Goal: Task Accomplishment & Management: Manage account settings

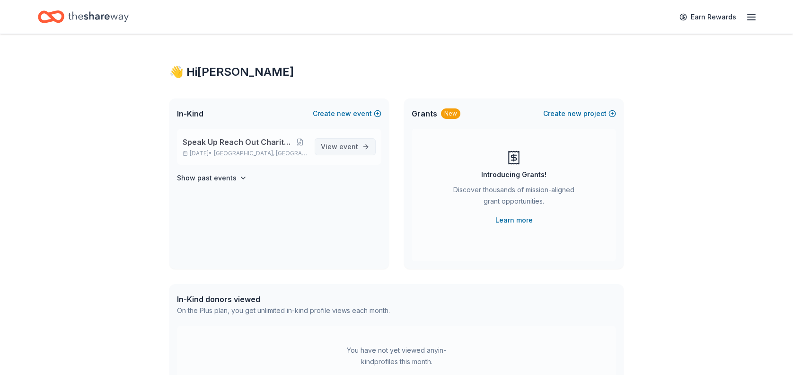
click at [362, 146] on link "View event" at bounding box center [345, 146] width 61 height 17
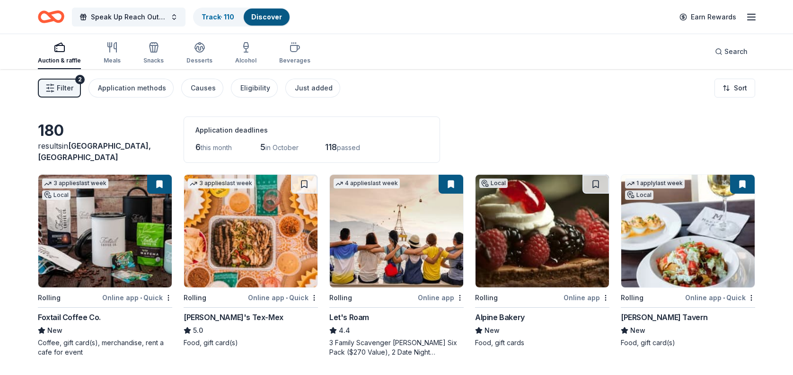
click at [382, 157] on div "Application deadlines 6 this month 5 in October 118 passed" at bounding box center [312, 139] width 257 height 46
click at [210, 15] on link "Track · 110" at bounding box center [218, 17] width 33 height 8
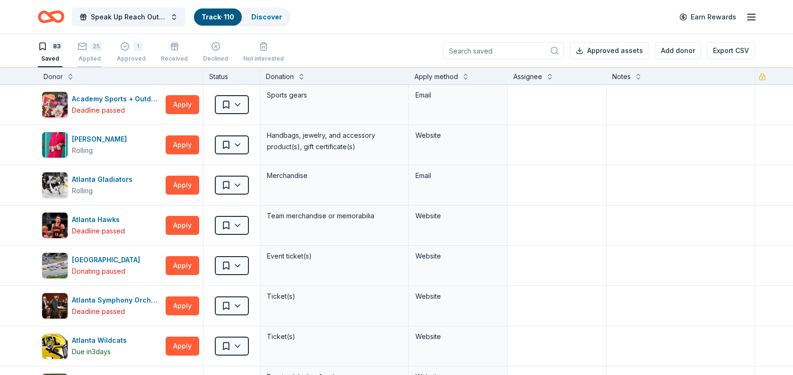
click at [89, 50] on div "25" at bounding box center [90, 46] width 24 height 9
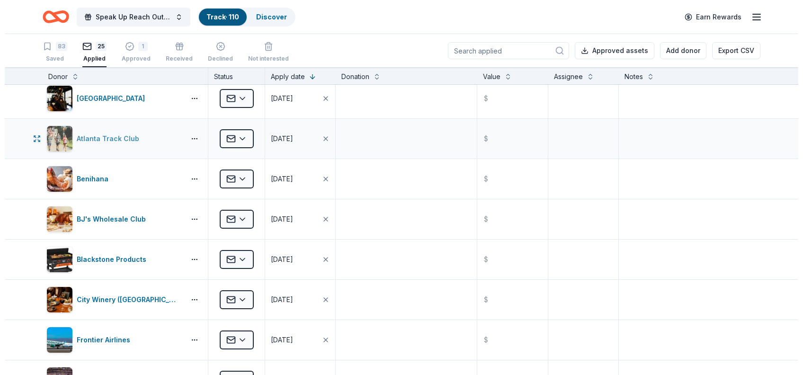
scroll to position [7, 0]
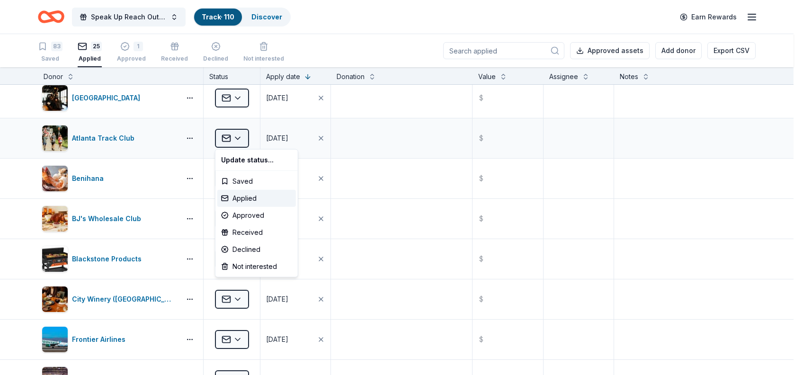
click at [237, 140] on html "Speak Up Reach Out Charity Golf Event Track · 110 Discover Earn Rewards 83 Save…" at bounding box center [401, 187] width 803 height 375
click at [248, 214] on div "Approved" at bounding box center [256, 215] width 79 height 17
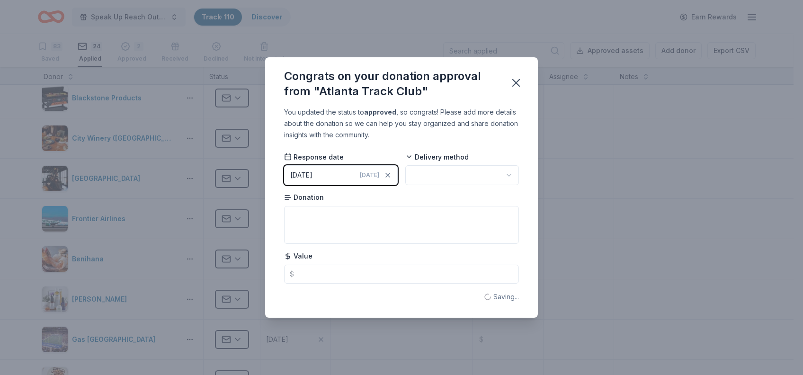
scroll to position [0, 0]
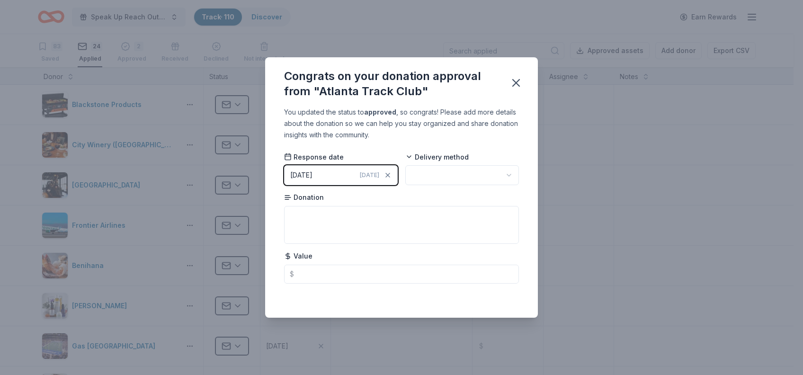
click at [371, 176] on span "[DATE]" at bounding box center [369, 175] width 19 height 8
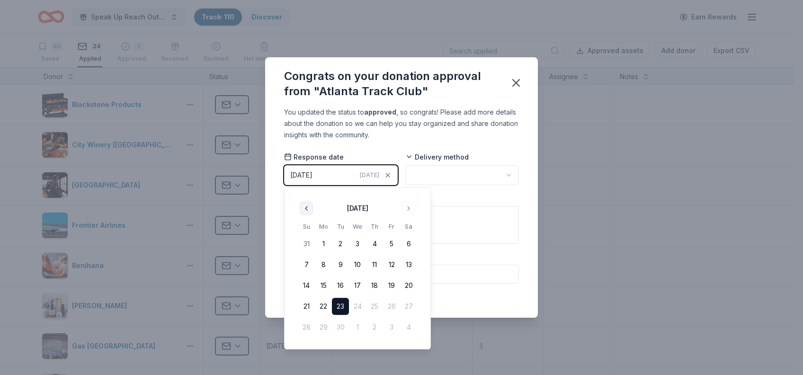
click at [307, 208] on button "Go to previous month" at bounding box center [306, 208] width 13 height 13
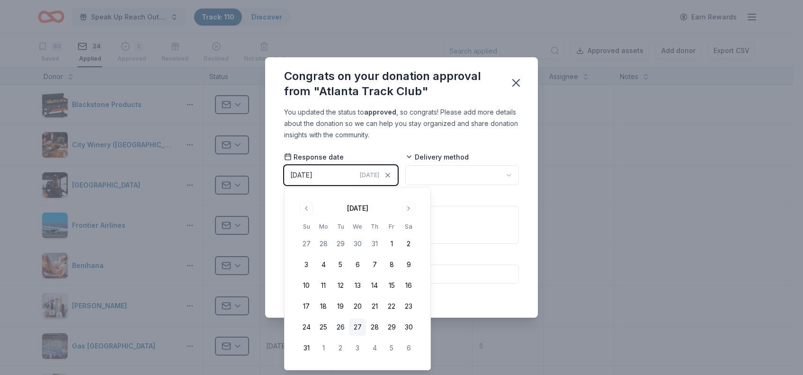
click at [354, 327] on button "27" at bounding box center [357, 327] width 17 height 17
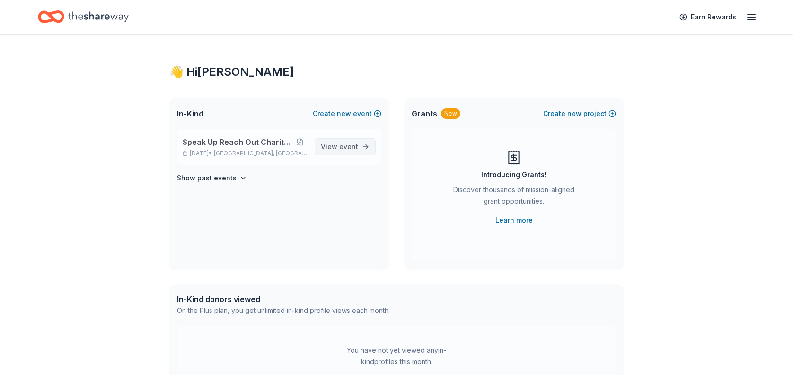
click at [339, 143] on span "View event" at bounding box center [339, 146] width 37 height 11
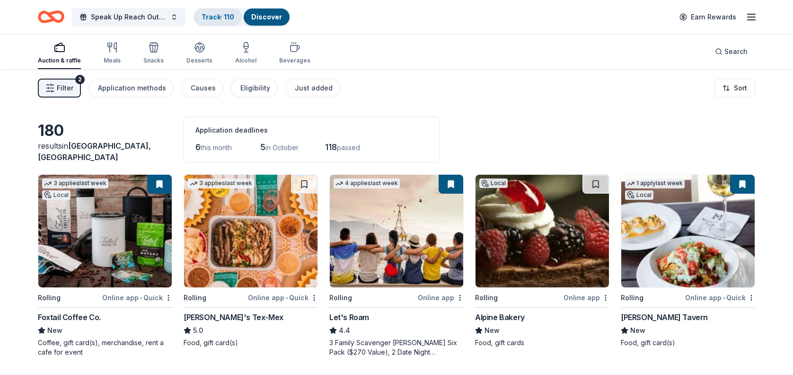
click at [210, 13] on link "Track · 110" at bounding box center [218, 17] width 33 height 8
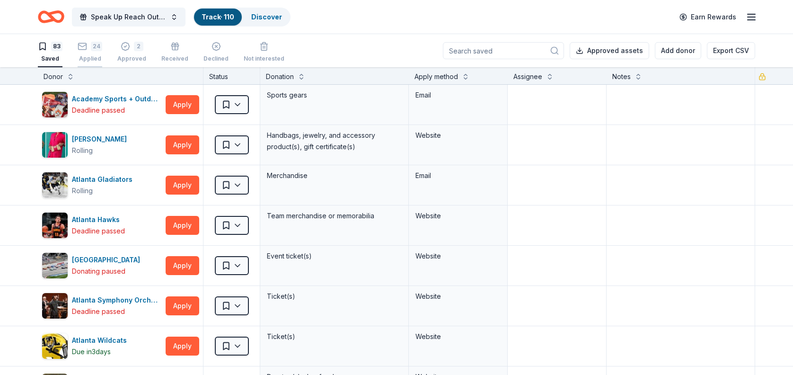
drag, startPoint x: 144, startPoint y: 49, endPoint x: 97, endPoint y: 47, distance: 47.4
click at [140, 49] on div "83 Saved 24 Applied 2 Approved Received Declined Not interested" at bounding box center [161, 52] width 247 height 29
click at [133, 53] on div "2 Approved" at bounding box center [131, 52] width 29 height 21
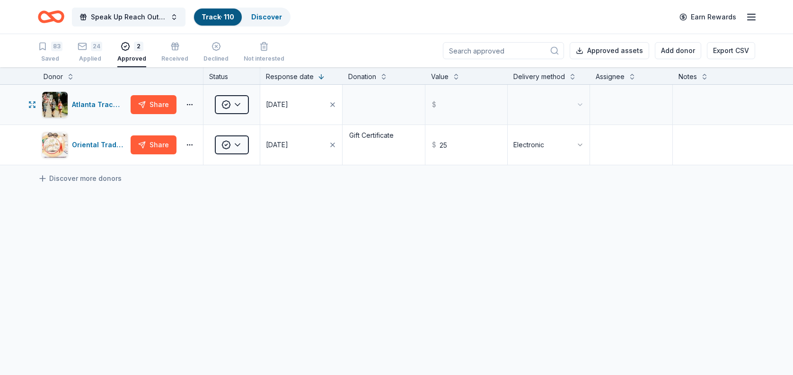
click at [288, 102] on div "[DATE]" at bounding box center [277, 104] width 22 height 11
click at [288, 129] on div "September 2025 Su Mo Tu We Th Fr Sa 31 1 2 3 4 5 6 7 8 9 10 11 12 13 14 15 16 1…" at bounding box center [333, 207] width 147 height 162
click at [282, 147] on button "Go to previous month" at bounding box center [282, 147] width 13 height 13
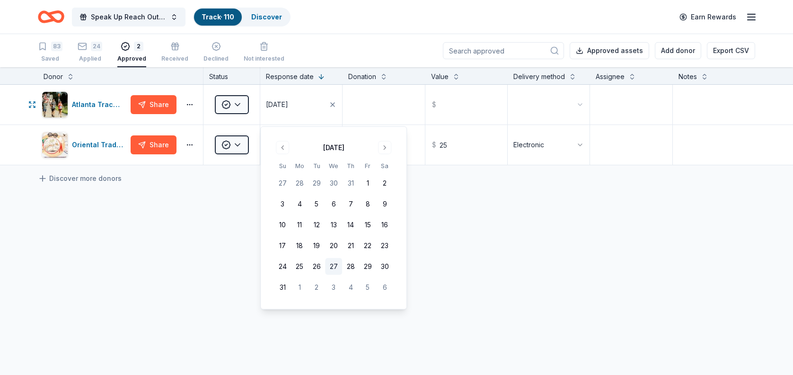
click at [330, 265] on button "27" at bounding box center [333, 266] width 17 height 17
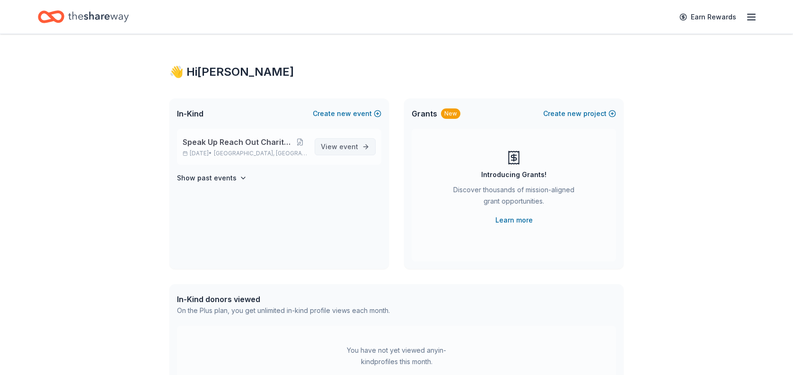
click at [338, 143] on span "View event" at bounding box center [339, 146] width 37 height 11
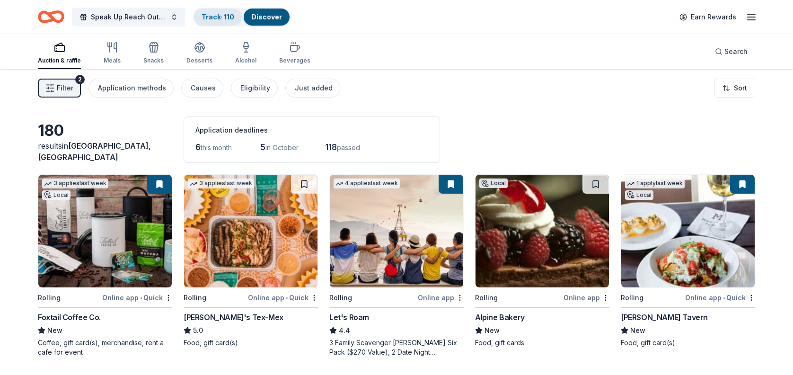
click at [217, 15] on link "Track · 110" at bounding box center [218, 17] width 33 height 8
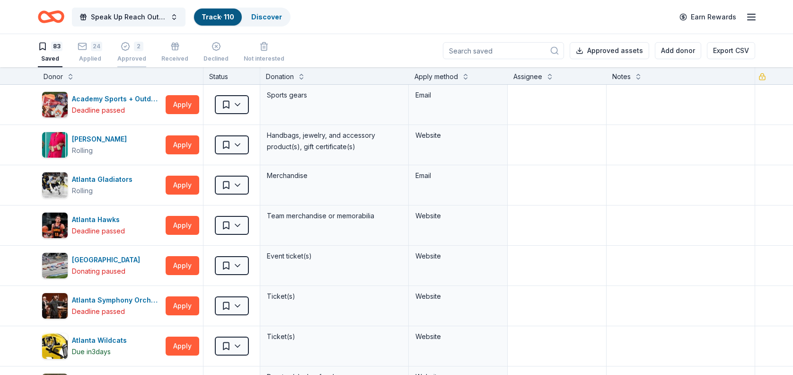
click at [129, 50] on div "2" at bounding box center [131, 46] width 29 height 9
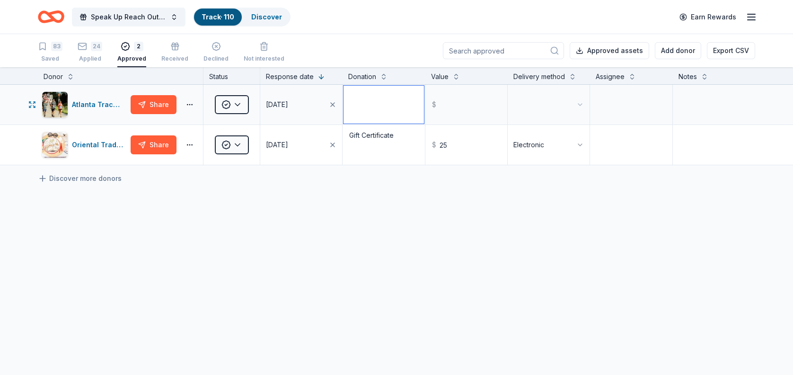
click at [370, 106] on textarea at bounding box center [384, 105] width 80 height 38
type textarea "Entries to event"
type input "440.00"
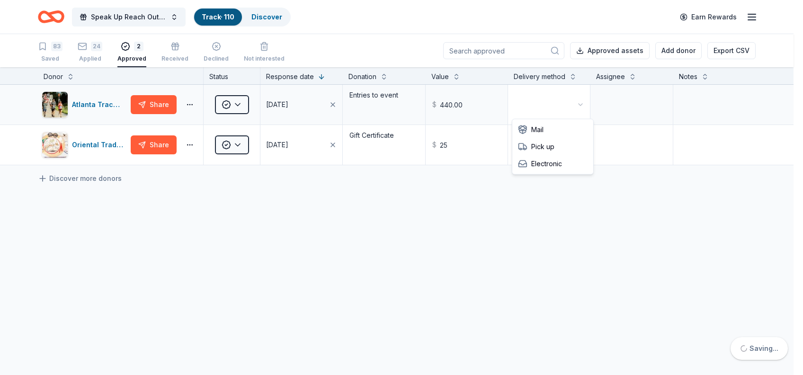
click at [585, 107] on html "Speak Up Reach Out Charity Golf Event Track · 110 Discover Earn Rewards 83 Save…" at bounding box center [401, 187] width 803 height 375
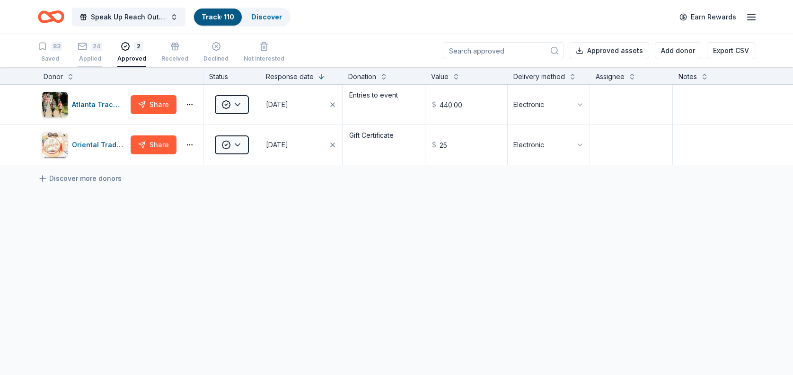
click at [90, 49] on div "24" at bounding box center [90, 46] width 25 height 9
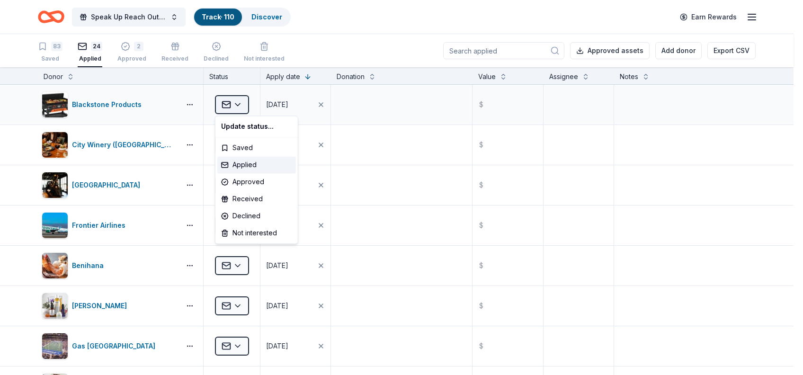
click at [239, 101] on html "Speak Up Reach Out Charity Golf Event Track · 110 Discover Earn Rewards 83 Save…" at bounding box center [401, 187] width 803 height 375
click at [243, 217] on div "Declined" at bounding box center [256, 215] width 79 height 17
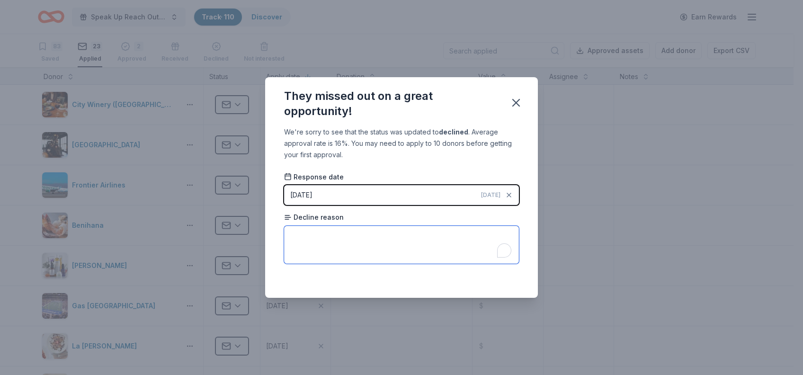
click at [375, 228] on textarea "To enrich screen reader interactions, please activate Accessibility in Grammarl…" at bounding box center [401, 245] width 235 height 38
type textarea "Check local vendors"
click at [518, 100] on icon "button" at bounding box center [516, 102] width 7 height 7
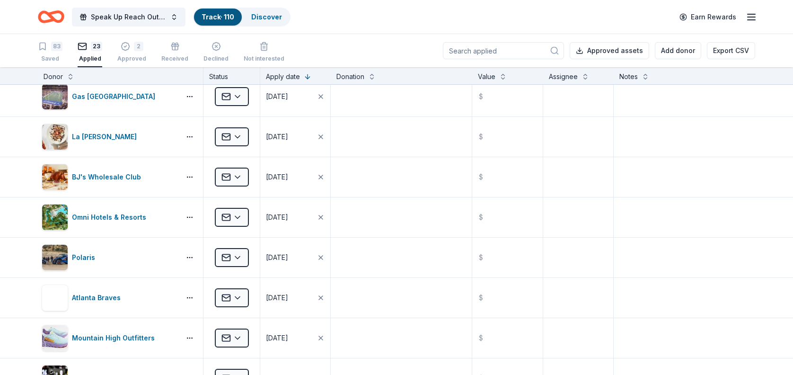
scroll to position [210, 0]
click at [237, 215] on html "Speak Up Reach Out Charity Golf Event Track · 110 Discover Earn Rewards 83 Save…" at bounding box center [396, 187] width 793 height 375
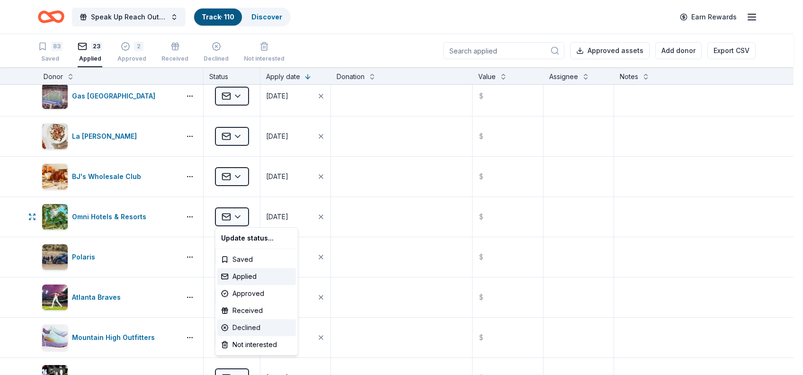
click at [247, 322] on div "Declined" at bounding box center [256, 327] width 79 height 17
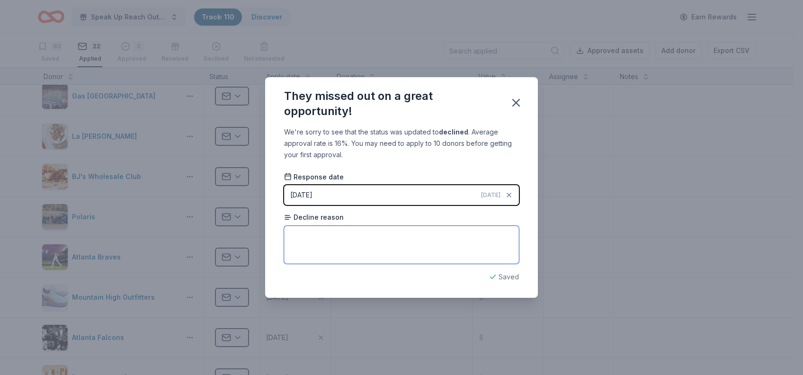
click at [365, 246] on textarea at bounding box center [401, 245] width 235 height 38
type textarea "Already used committed funds"
click at [519, 102] on icon "button" at bounding box center [515, 102] width 13 height 13
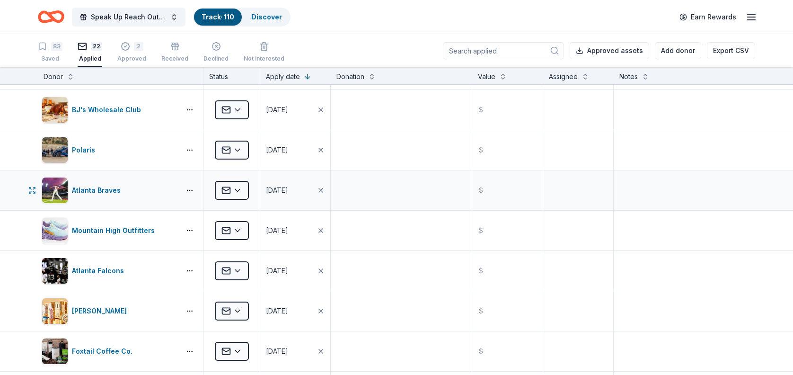
scroll to position [276, 0]
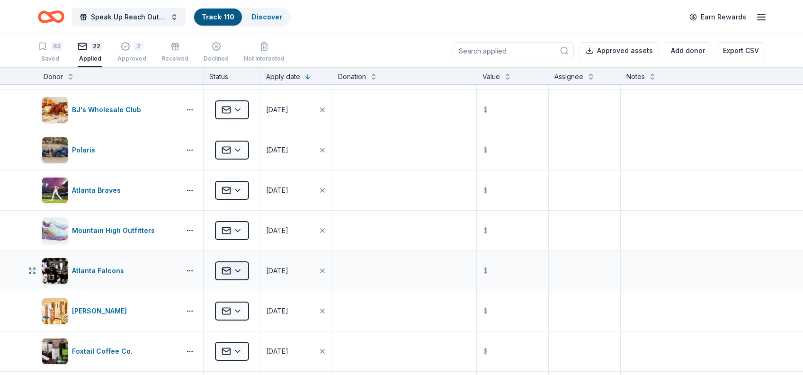
click at [239, 271] on html "Speak Up Reach Out Charity Golf Event Track · 110 Discover Earn Rewards 83 Save…" at bounding box center [401, 187] width 803 height 375
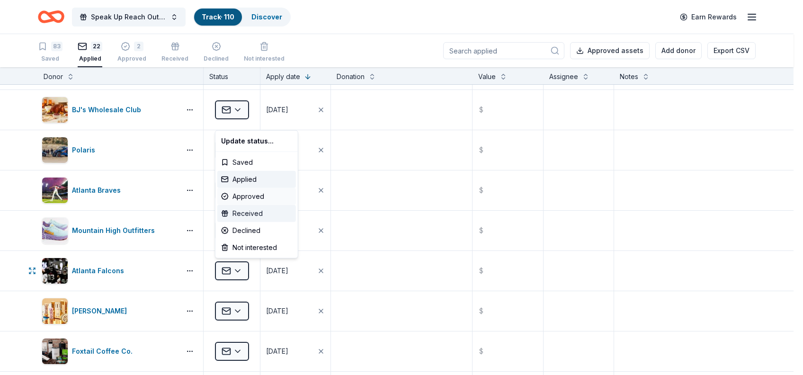
drag, startPoint x: 237, startPoint y: 249, endPoint x: 258, endPoint y: 200, distance: 53.5
click at [256, 207] on div "Update status... Saved Applied Approved Received Declined Not interested" at bounding box center [256, 194] width 83 height 128
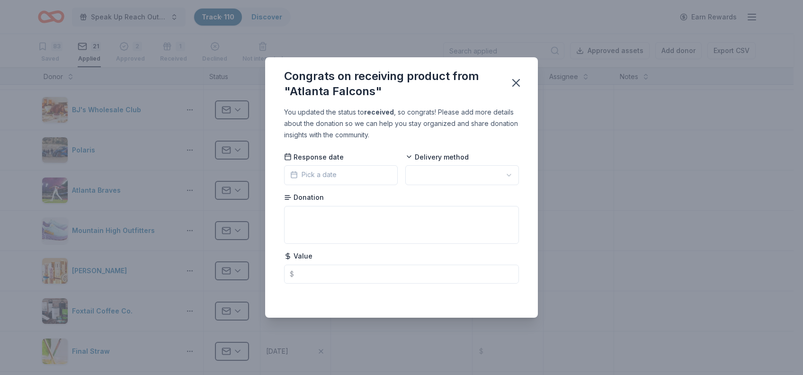
click at [507, 172] on html "Speak Up Reach Out Charity Golf Event Track · 110 Discover Earn Rewards 83 Save…" at bounding box center [401, 187] width 803 height 375
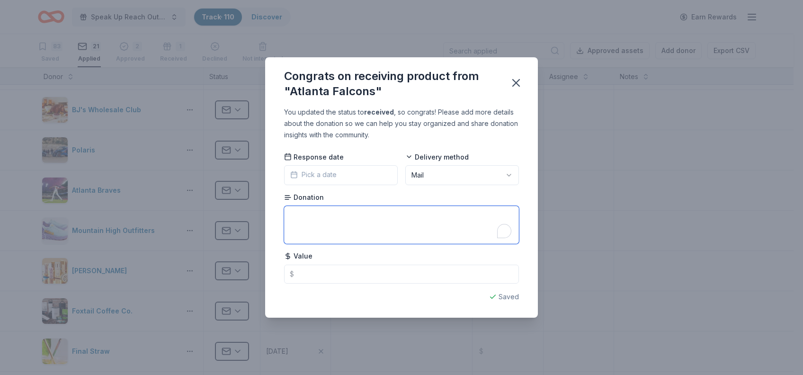
click at [336, 226] on textarea "To enrich screen reader interactions, please activate Accessibility in Grammarl…" at bounding box center [401, 225] width 235 height 38
type textarea "Autographed Football"
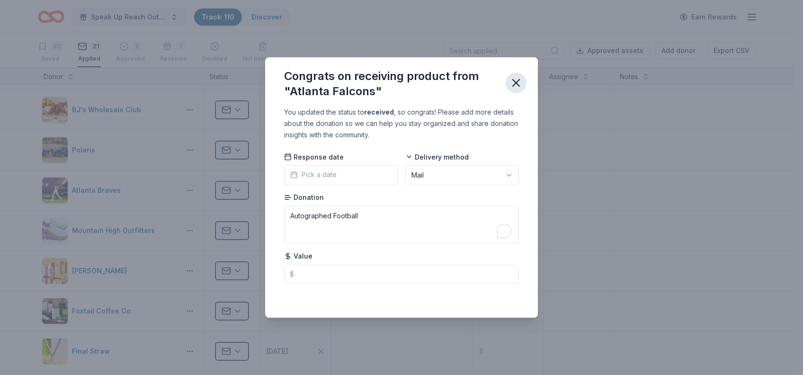
click at [518, 81] on icon "button" at bounding box center [516, 83] width 7 height 7
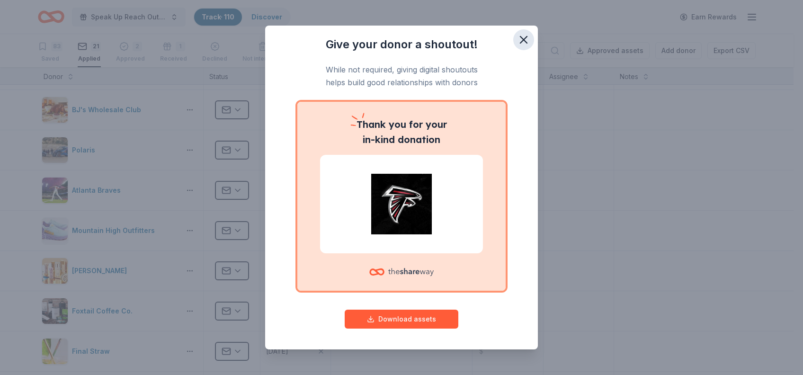
click at [524, 38] on icon "button" at bounding box center [523, 39] width 13 height 13
